Goal: Task Accomplishment & Management: Complete application form

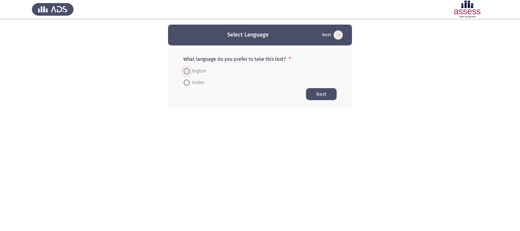
click at [199, 71] on span "English" at bounding box center [198, 70] width 16 height 7
click at [190, 71] on input "English" at bounding box center [187, 71] width 6 height 6
radio input "true"
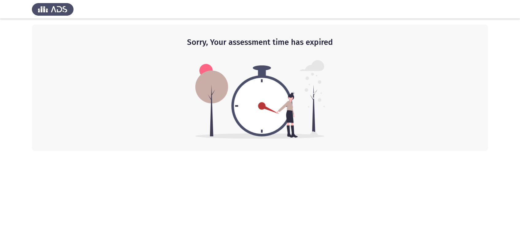
click at [396, 147] on div "Sorry, Your assessment time has expired" at bounding box center [260, 88] width 456 height 126
click at [334, 102] on div "Sorry, Your assessment time has expired" at bounding box center [260, 88] width 456 height 126
click at [266, 39] on h2 "Sorry, Your assessment time has expired" at bounding box center [260, 42] width 432 height 11
click at [466, 142] on div "Sorry, Your assessment time has expired" at bounding box center [260, 88] width 456 height 126
